Goal: Information Seeking & Learning: Learn about a topic

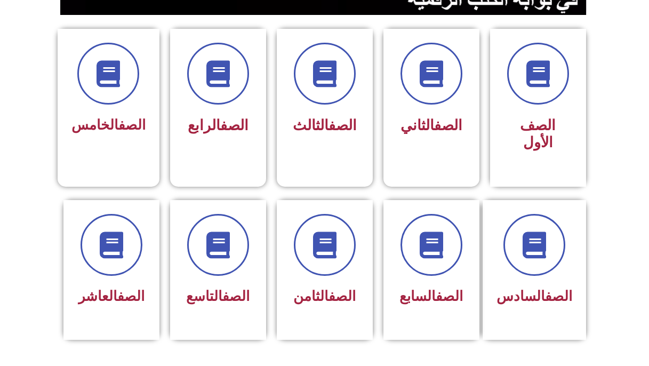
scroll to position [275, 0]
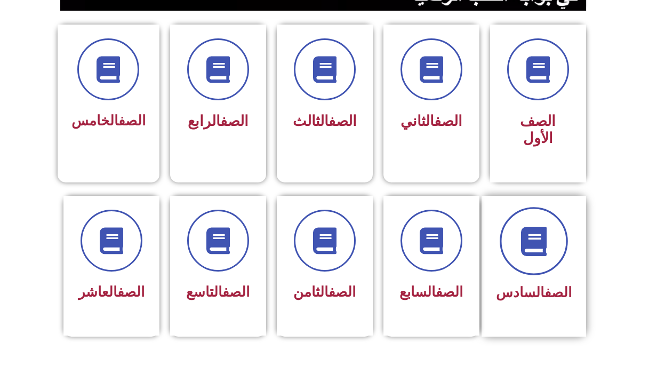
click at [563, 229] on span at bounding box center [534, 241] width 68 height 68
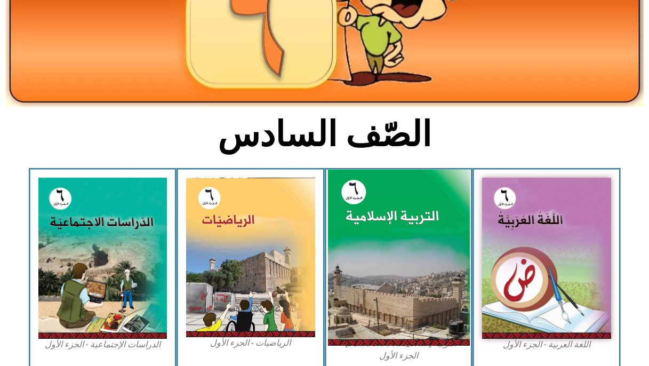
scroll to position [165, 0]
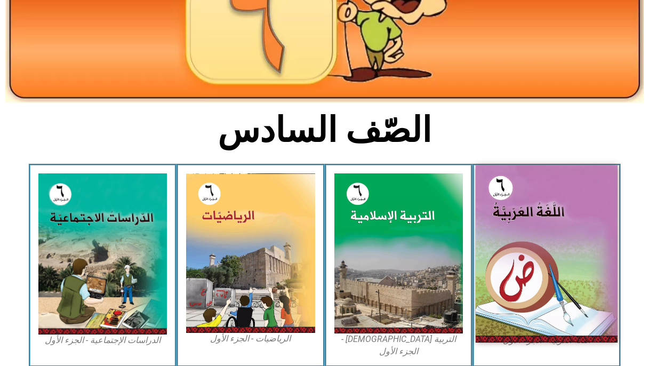
click at [518, 198] on img at bounding box center [547, 253] width 142 height 177
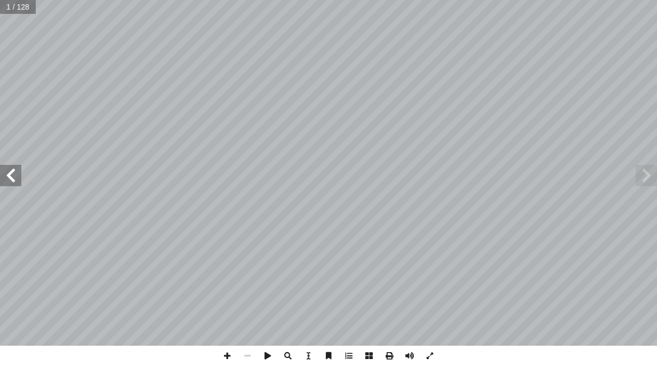
click at [15, 175] on span at bounding box center [10, 175] width 21 height 21
click at [8, 178] on span at bounding box center [10, 175] width 21 height 21
click at [15, 175] on span at bounding box center [10, 175] width 21 height 21
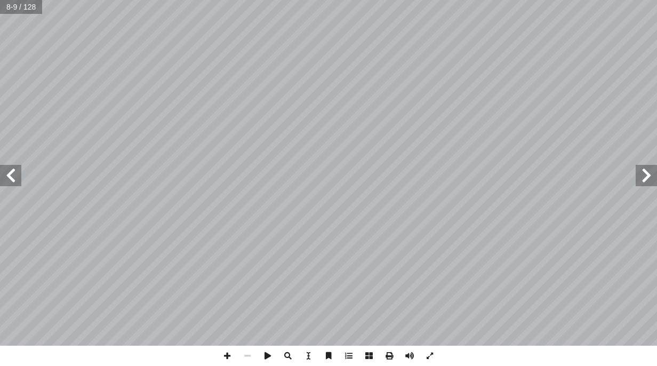
click at [15, 175] on span at bounding box center [10, 175] width 21 height 21
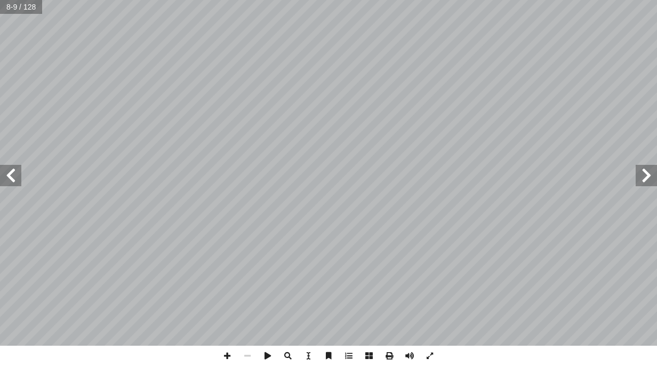
click at [15, 175] on span at bounding box center [10, 175] width 21 height 21
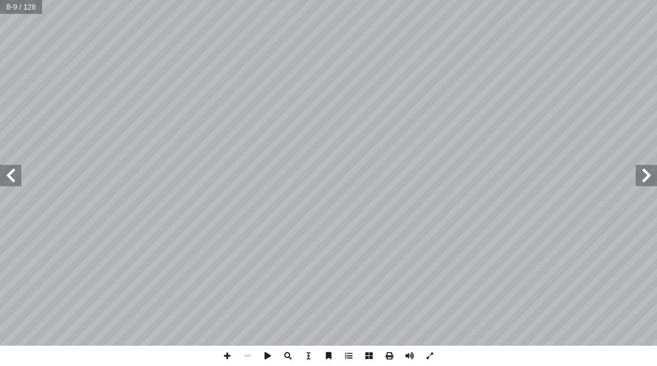
click at [18, 174] on span at bounding box center [10, 175] width 21 height 21
click at [12, 171] on span at bounding box center [10, 175] width 21 height 21
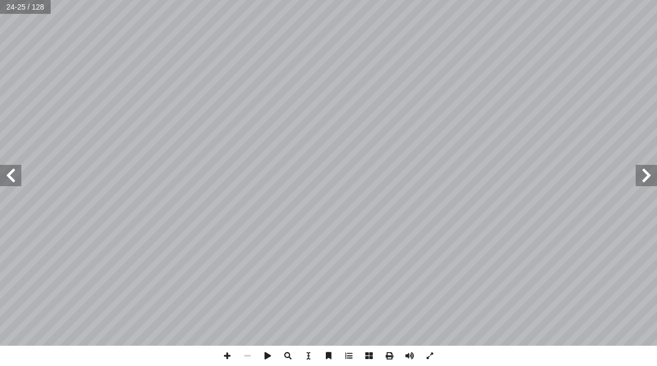
click at [12, 171] on span at bounding box center [10, 175] width 21 height 21
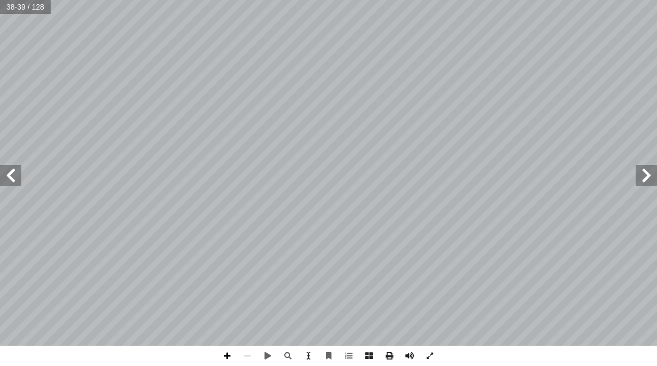
click at [227, 353] on span at bounding box center [227, 356] width 20 height 20
click at [244, 354] on span at bounding box center [247, 356] width 20 height 20
click at [226, 354] on span at bounding box center [227, 356] width 20 height 20
click at [248, 358] on span at bounding box center [247, 356] width 20 height 20
click at [657, 97] on html "الصفحة الرئيسية الصف الأول الصف الثاني الصف الثالث الصف الرابع الصف الخامس الصف…" at bounding box center [328, 48] width 657 height 97
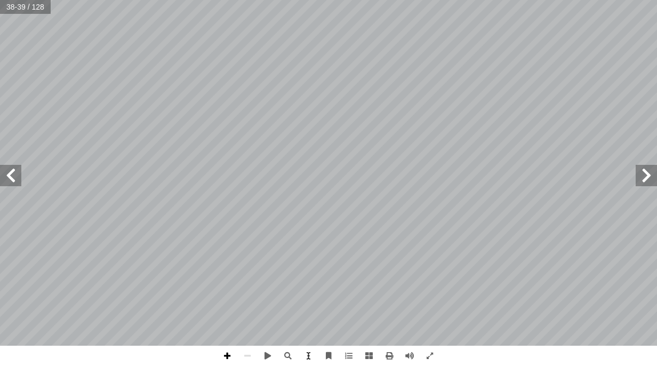
click at [231, 354] on span at bounding box center [227, 356] width 20 height 20
click at [12, 180] on span at bounding box center [10, 175] width 21 height 21
click at [221, 353] on span at bounding box center [227, 356] width 20 height 20
click at [646, 180] on span at bounding box center [646, 175] width 21 height 21
click at [15, 185] on span at bounding box center [10, 175] width 21 height 21
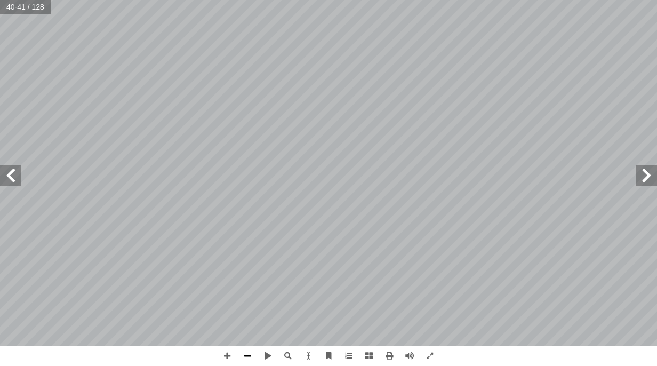
click at [247, 357] on span at bounding box center [247, 356] width 20 height 20
click at [229, 357] on span at bounding box center [227, 356] width 20 height 20
click at [17, 173] on span at bounding box center [10, 175] width 21 height 21
click at [547, 365] on div "٣٨ َ ن � س ْ ن ِ إ ال� ُ ع َ ن ْ ص َ ي ُ ن � س ْ ح ِ إ ال� ُ ة َ راء ِ الق ! َ …" at bounding box center [328, 183] width 657 height 366
